Goal: Task Accomplishment & Management: Manage account settings

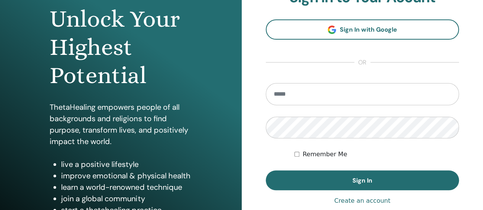
scroll to position [79, 0]
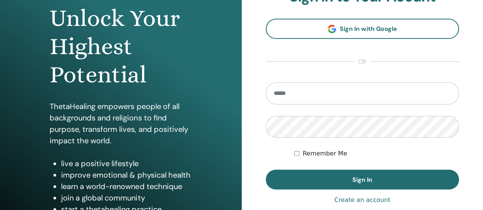
click at [325, 92] on input "email" at bounding box center [363, 93] width 194 height 22
type input "**********"
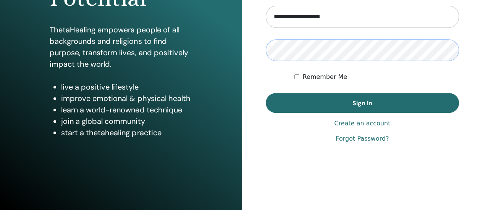
scroll to position [147, 0]
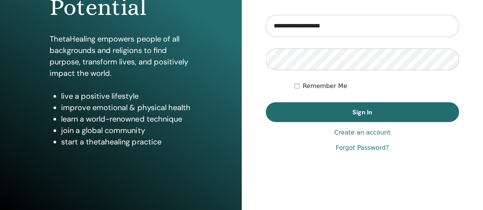
click at [342, 148] on link "Forgot Password?" at bounding box center [362, 148] width 53 height 9
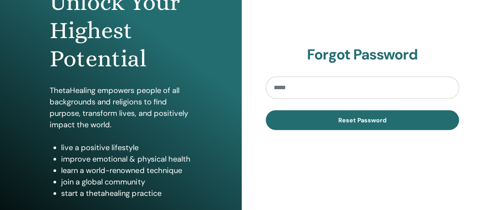
scroll to position [95, 0]
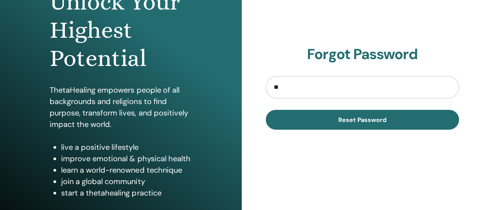
type input "**********"
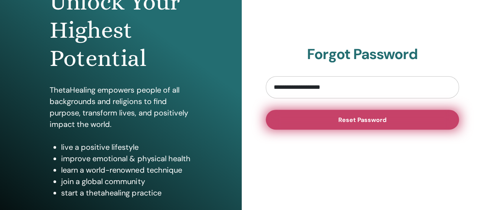
click at [322, 121] on button "Reset Password" at bounding box center [363, 120] width 194 height 20
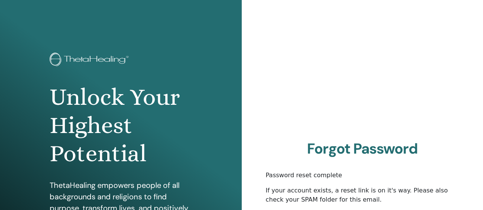
scroll to position [63, 0]
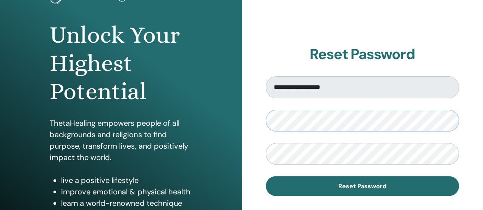
scroll to position [63, 0]
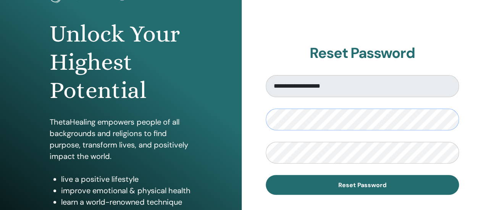
click at [246, 123] on div "**********" at bounding box center [363, 120] width 242 height 367
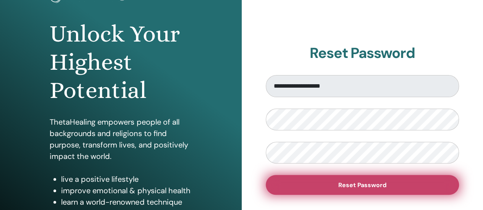
click at [296, 182] on button "Reset Password" at bounding box center [363, 185] width 194 height 20
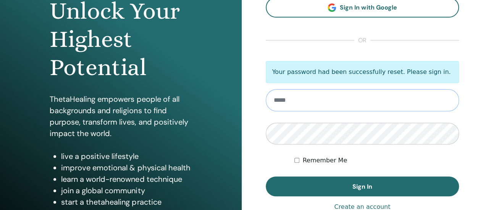
scroll to position [88, 0]
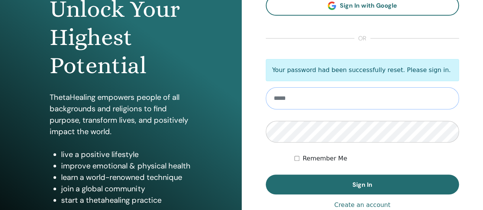
type input "**********"
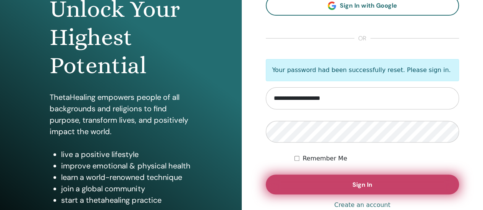
click at [298, 187] on button "Sign In" at bounding box center [363, 185] width 194 height 20
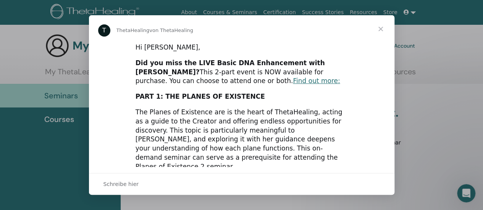
click at [381, 32] on span "Schließen" at bounding box center [380, 28] width 27 height 27
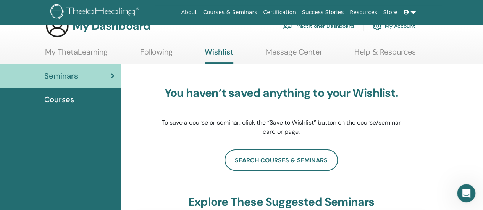
scroll to position [7, 0]
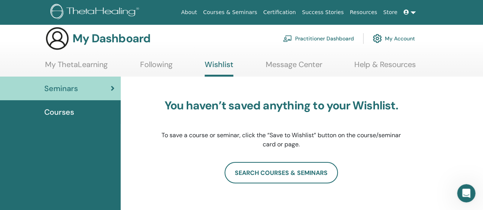
click at [381, 37] on img at bounding box center [377, 38] width 9 height 13
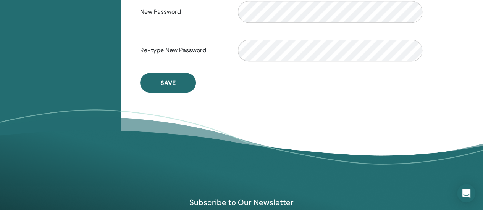
scroll to position [286, 0]
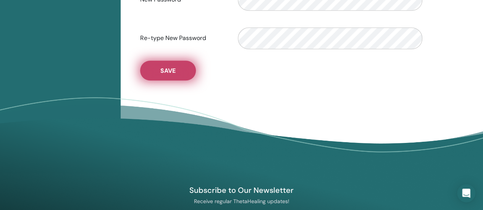
click at [174, 68] on span "Save" at bounding box center [167, 71] width 15 height 8
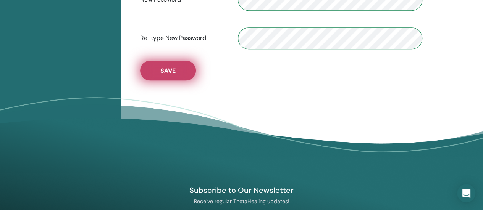
click at [174, 68] on span "Save" at bounding box center [167, 71] width 15 height 8
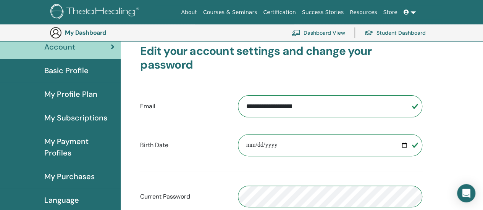
scroll to position [72, 0]
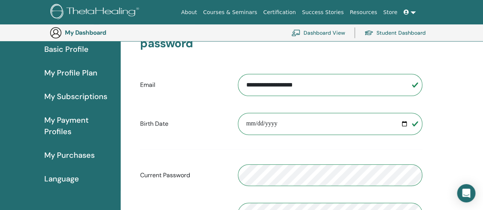
click at [66, 161] on span "My Purchases" at bounding box center [69, 155] width 50 height 11
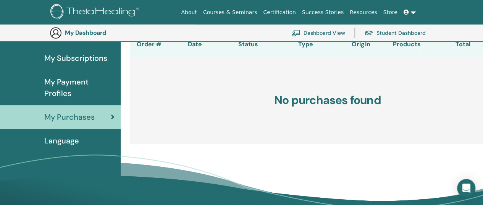
scroll to position [85, 0]
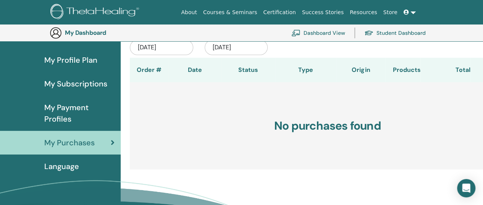
click at [59, 113] on span "My Payment Profiles" at bounding box center [79, 113] width 70 height 23
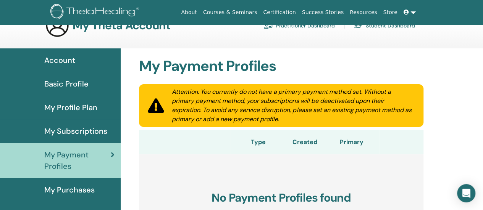
scroll to position [20, 0]
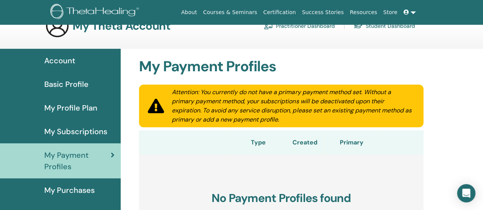
click at [61, 61] on span "Account" at bounding box center [59, 60] width 31 height 11
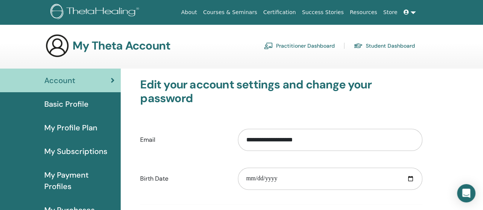
click at [389, 11] on link "Store" at bounding box center [390, 12] width 20 height 14
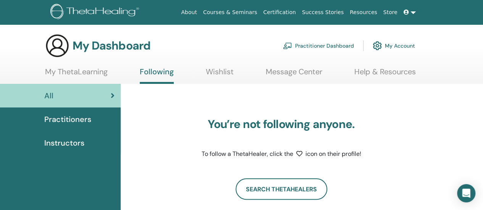
click at [409, 11] on span at bounding box center [407, 12] width 7 height 6
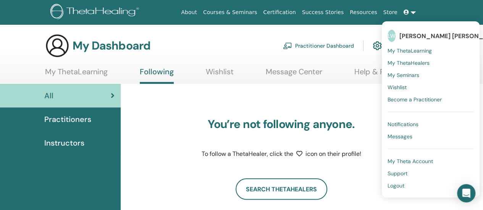
click at [406, 51] on span "My ThetaLearning" at bounding box center [410, 50] width 44 height 7
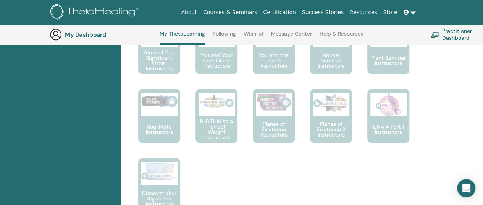
scroll to position [576, 0]
click at [412, 11] on link at bounding box center [410, 12] width 18 height 14
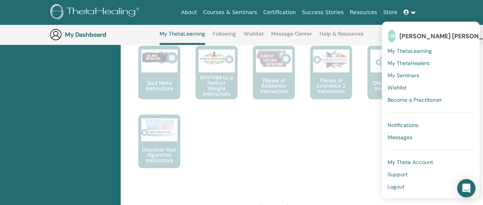
scroll to position [622, 0]
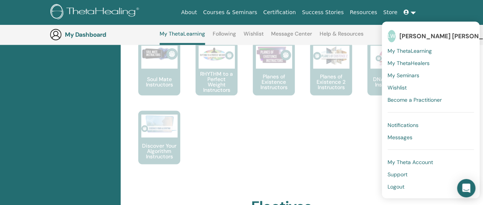
click at [395, 161] on span "My Theta Account" at bounding box center [410, 161] width 45 height 7
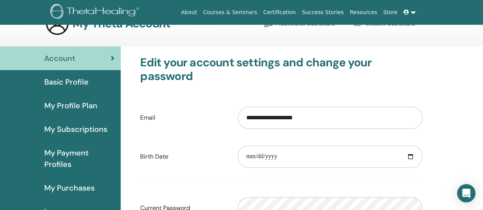
scroll to position [79, 0]
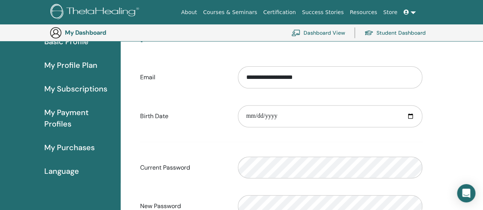
click at [62, 145] on span "My Purchases" at bounding box center [69, 147] width 50 height 11
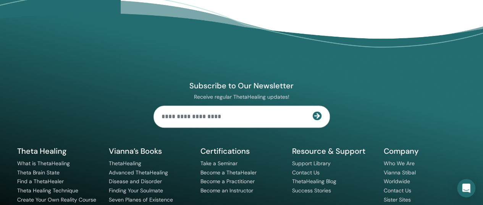
scroll to position [312, 0]
